Goal: Task Accomplishment & Management: Use online tool/utility

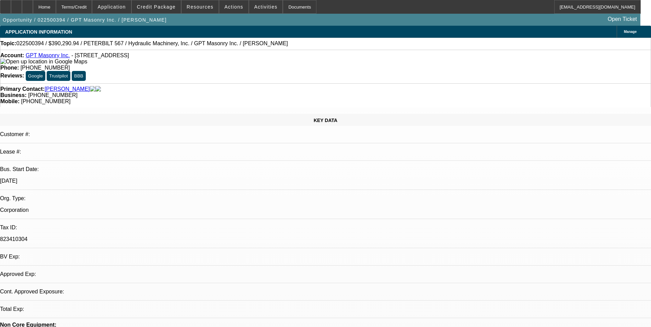
select select "0.2"
select select "2"
select select "0"
select select "6"
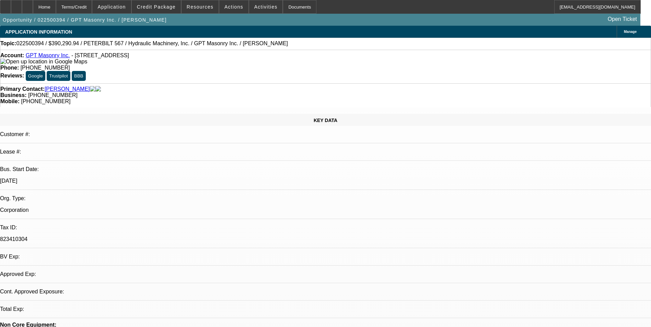
select select "0.2"
select select "2"
select select "0"
select select "6"
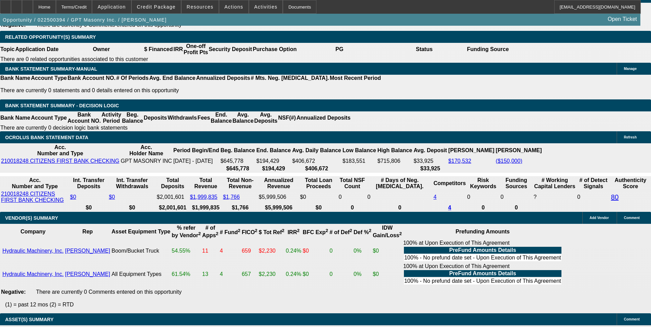
scroll to position [1132, 0]
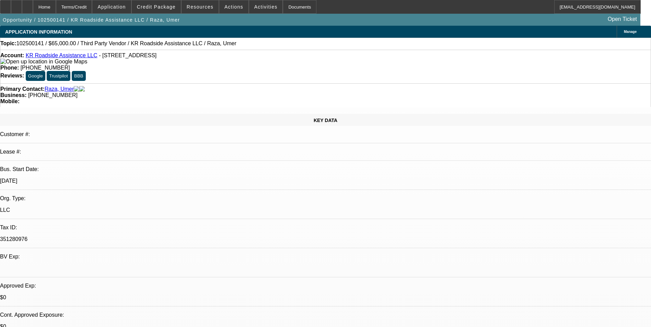
select select "0"
select select "2"
select select "0.1"
select select "4"
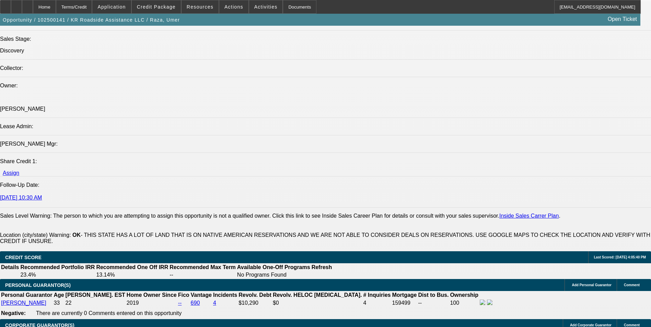
scroll to position [515, 0]
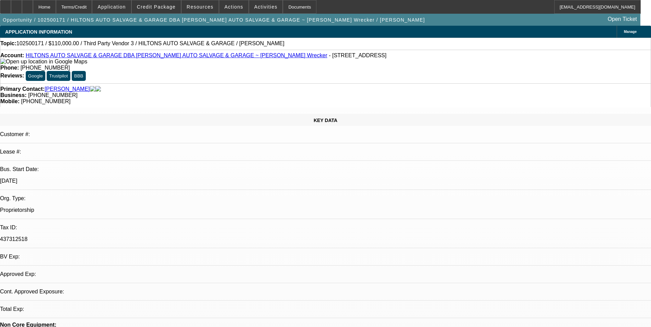
select select "0"
select select "2"
select select "0.1"
select select "4"
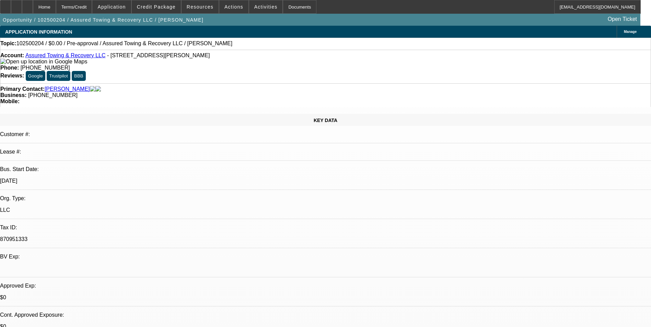
select select "0"
select select "2"
select select "0.1"
select select "4"
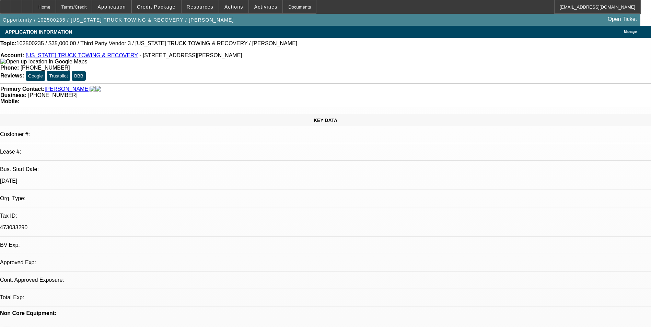
select select "0"
select select "2"
select select "0.1"
select select "1"
select select "2"
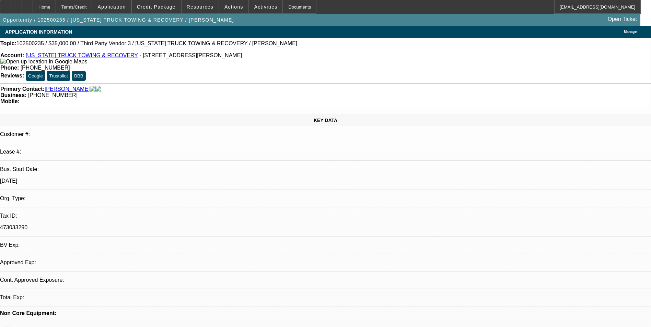
select select "4"
